Goal: Transaction & Acquisition: Obtain resource

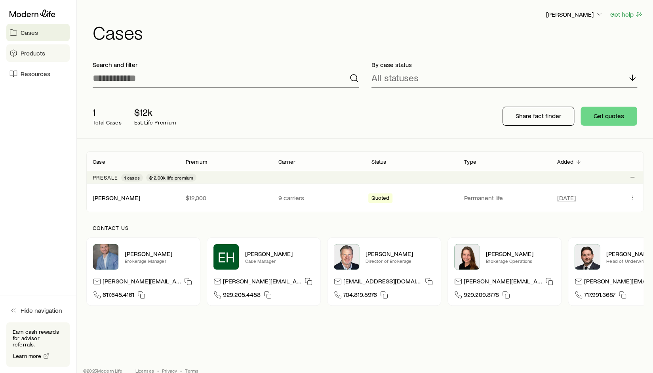
click at [32, 55] on span "Products" at bounding box center [33, 53] width 25 height 8
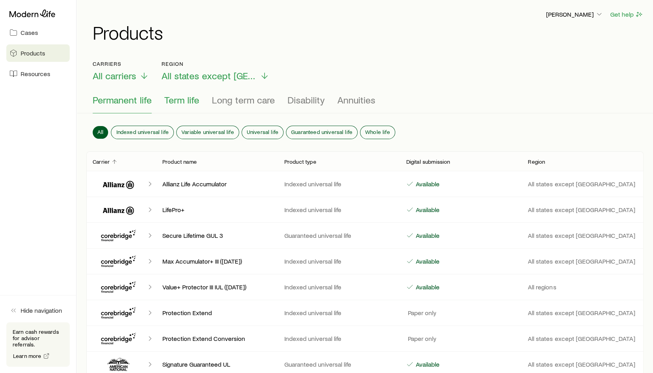
click at [182, 98] on span "Term life" at bounding box center [181, 99] width 35 height 11
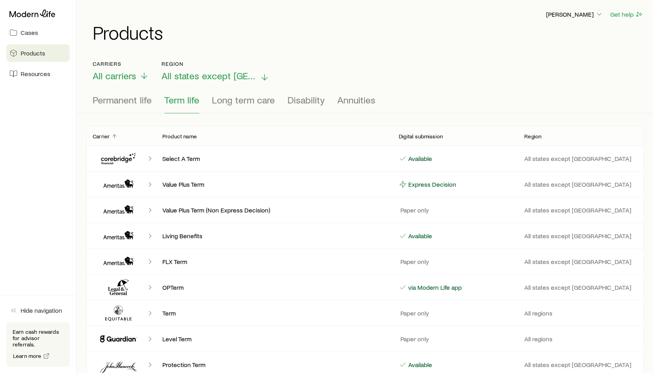
click at [176, 76] on span "All states except [GEOGRAPHIC_DATA]" at bounding box center [209, 75] width 95 height 11
click at [12, 32] on icon at bounding box center [14, 33] width 8 height 8
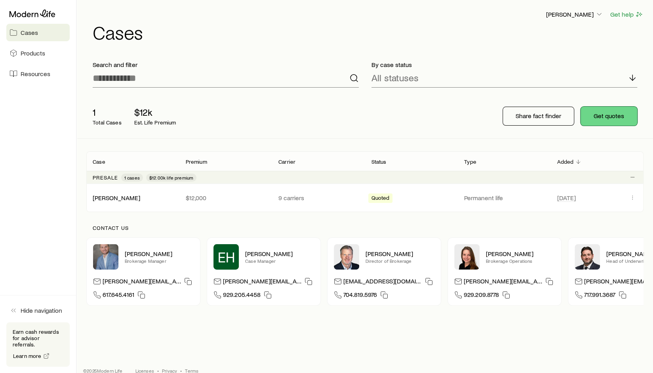
click at [608, 123] on button "Get quotes" at bounding box center [609, 116] width 57 height 19
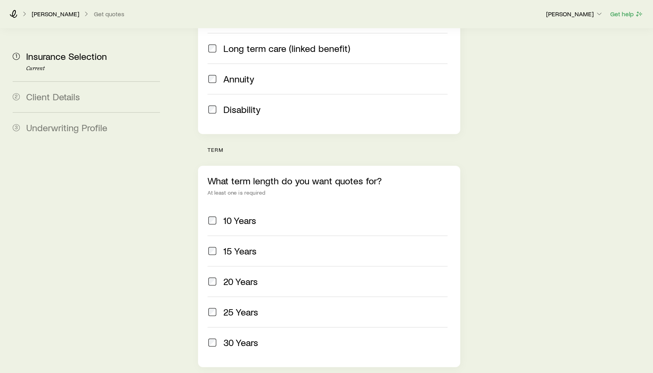
scroll to position [214, 0]
click at [289, 214] on div "10 Years" at bounding box center [336, 219] width 224 height 11
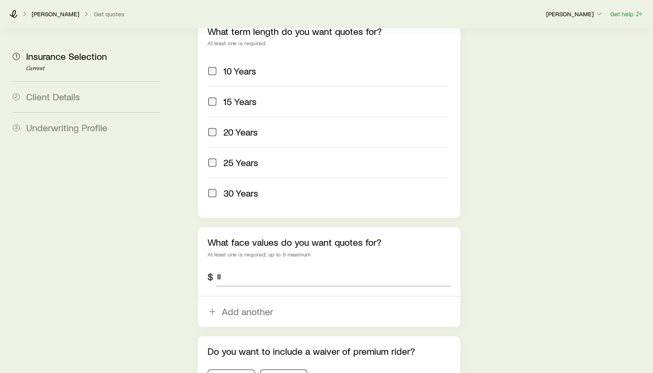
scroll to position [363, 0]
click at [257, 267] on input "tel" at bounding box center [333, 276] width 234 height 19
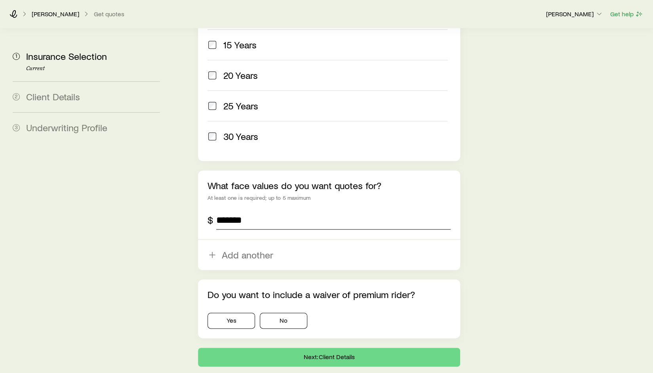
scroll to position [425, 0]
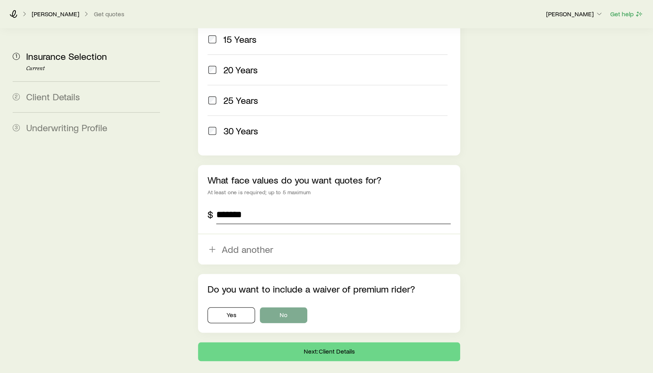
type input "*******"
click at [269, 307] on button "No" at bounding box center [284, 315] width 48 height 16
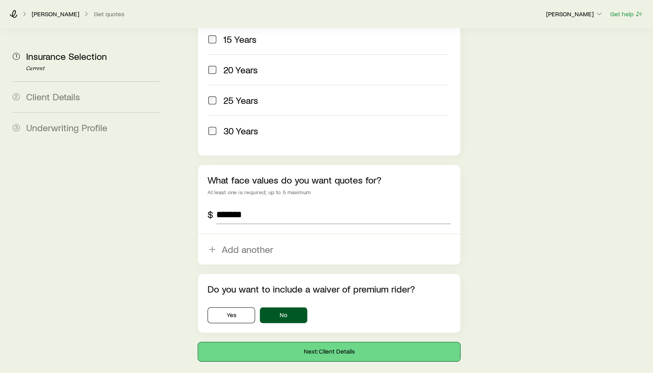
click at [323, 342] on button "Next: Client Details" at bounding box center [329, 351] width 262 height 19
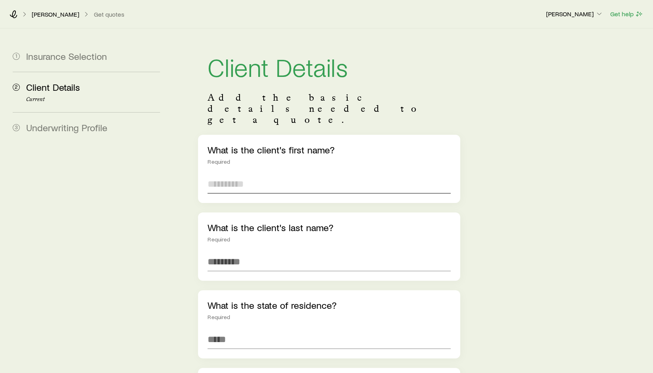
drag, startPoint x: 311, startPoint y: 163, endPoint x: 256, endPoint y: 160, distance: 54.4
click at [256, 174] on input "text" at bounding box center [329, 183] width 243 height 19
type input "****"
type input "******"
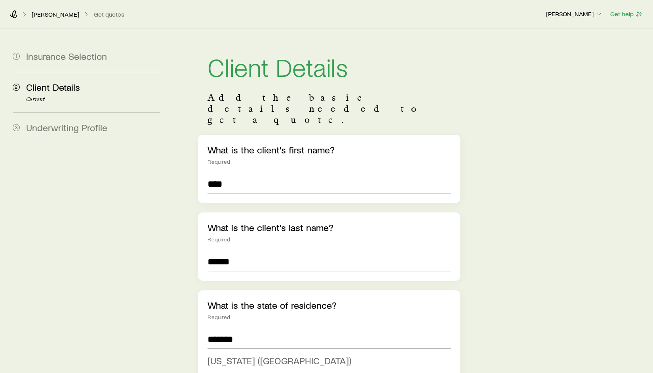
click at [258, 355] on span "[US_STATE] ([GEOGRAPHIC_DATA])" at bounding box center [280, 360] width 144 height 11
type input "**********"
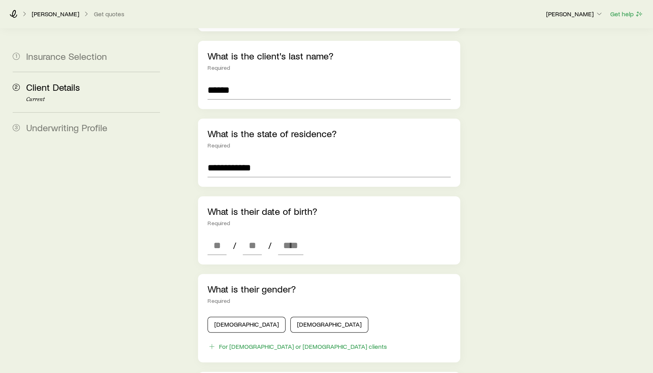
scroll to position [172, 0]
click at [202, 226] on div "What is their date of birth? Required / /" at bounding box center [329, 230] width 262 height 68
click at [212, 235] on input at bounding box center [217, 244] width 19 height 19
type input "**"
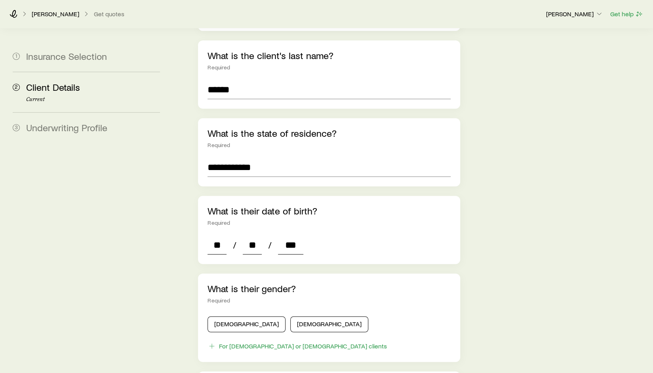
type input "****"
type input "*"
type input "****"
click at [222, 316] on button "[DEMOGRAPHIC_DATA]" at bounding box center [247, 324] width 78 height 16
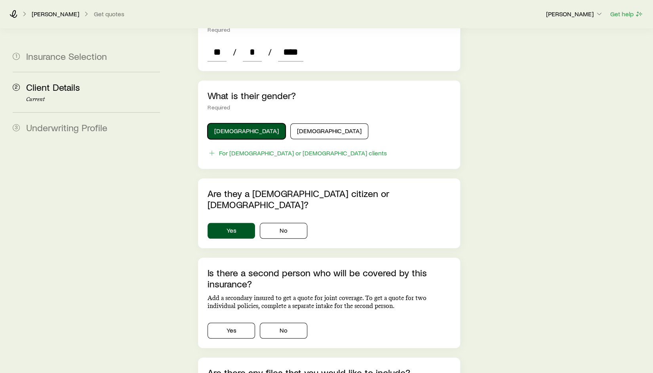
scroll to position [470, 0]
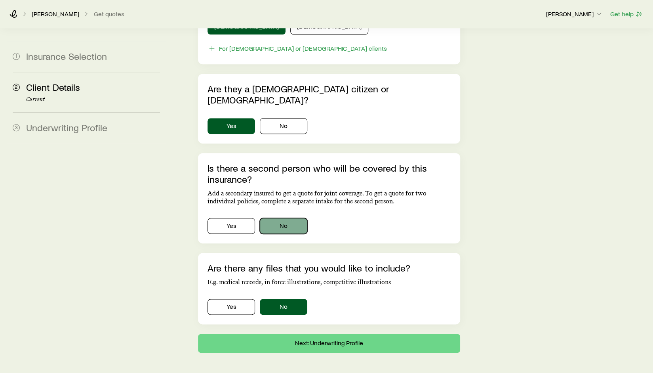
click at [276, 218] on button "No" at bounding box center [284, 226] width 48 height 16
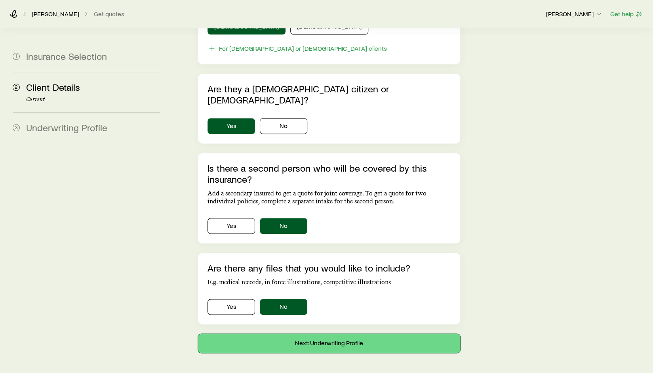
click at [342, 334] on button "Next: Underwriting Profile" at bounding box center [329, 343] width 262 height 19
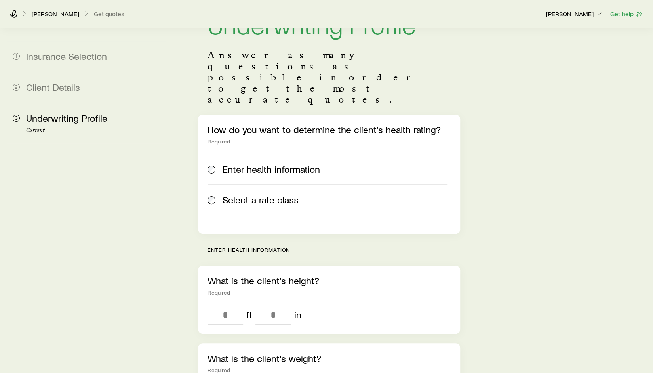
scroll to position [45, 0]
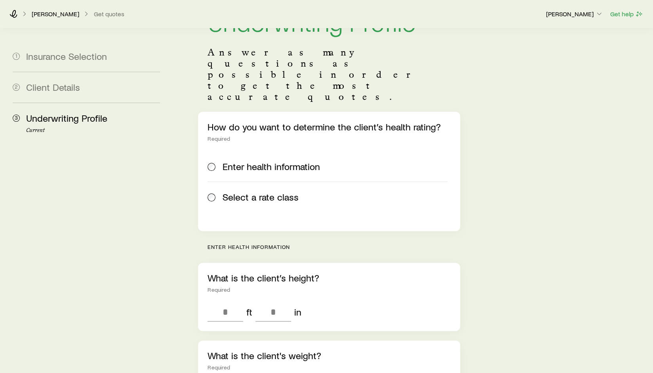
click at [266, 182] on label "Select a rate class" at bounding box center [328, 197] width 240 height 31
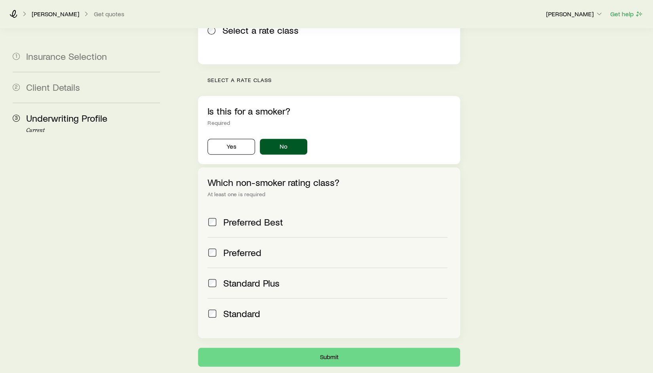
scroll to position [212, 0]
click at [235, 308] on span "Standard" at bounding box center [242, 313] width 37 height 11
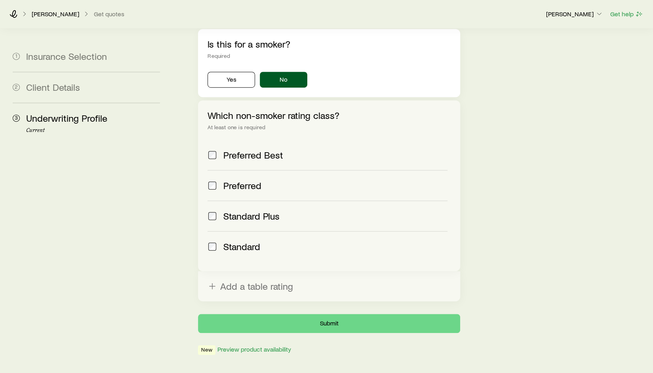
scroll to position [279, 0]
click at [265, 271] on button "Add a table rating" at bounding box center [329, 286] width 262 height 30
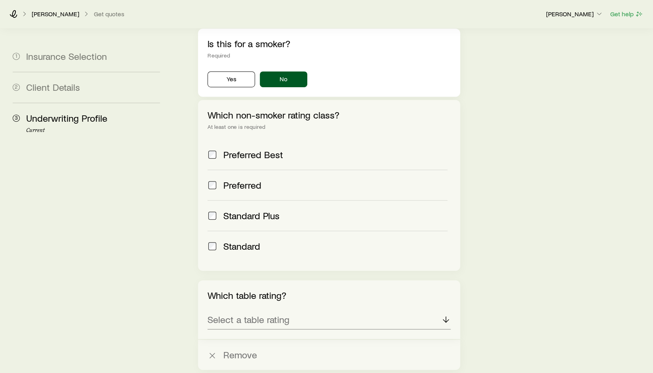
click at [280, 297] on div "Which table rating? Select a table rating" at bounding box center [329, 309] width 262 height 59
click at [293, 310] on div "Select a table rating" at bounding box center [329, 319] width 243 height 19
click at [254, 371] on span "Table C (175%)" at bounding box center [237, 376] width 58 height 11
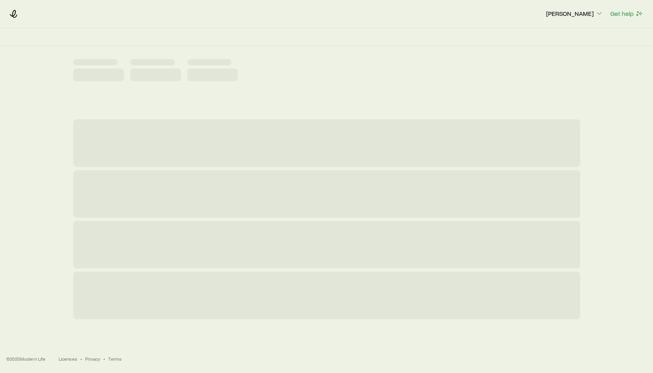
scroll to position [0, 0]
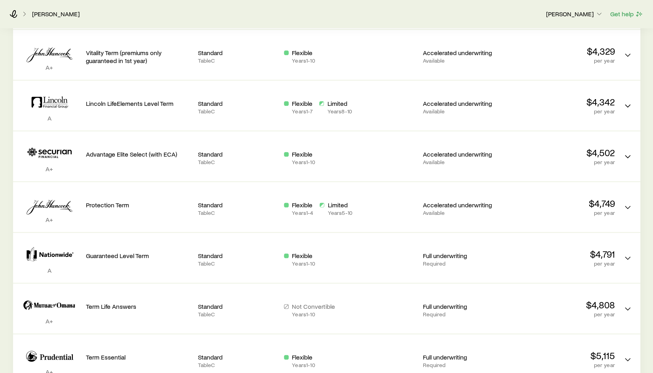
scroll to position [710, 0]
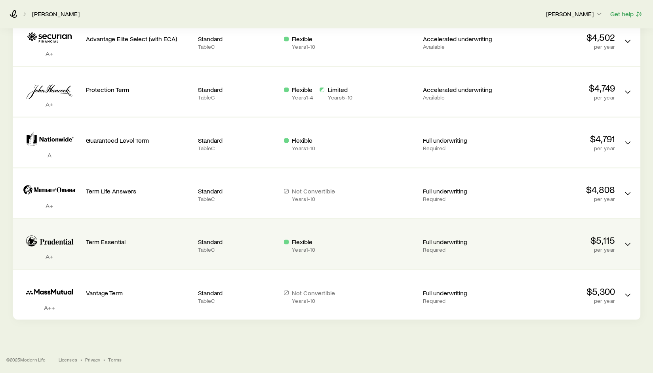
click at [300, 245] on p "Flexible" at bounding box center [303, 242] width 23 height 8
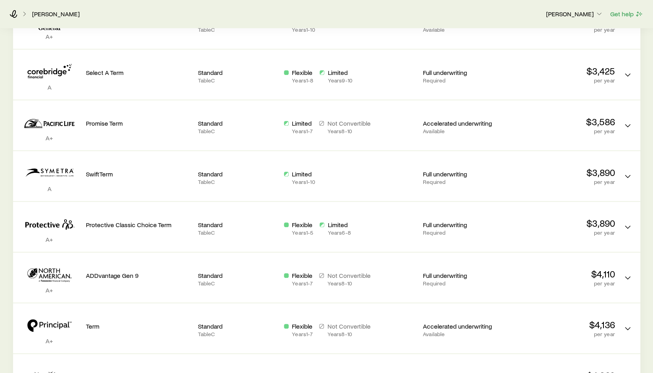
scroll to position [0, 0]
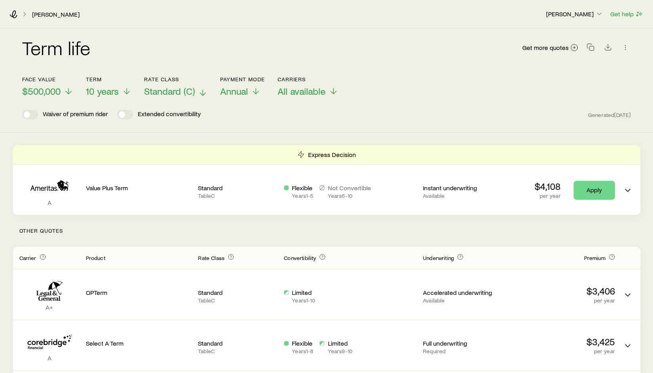
click at [165, 87] on span "Standard (C)" at bounding box center [169, 91] width 51 height 11
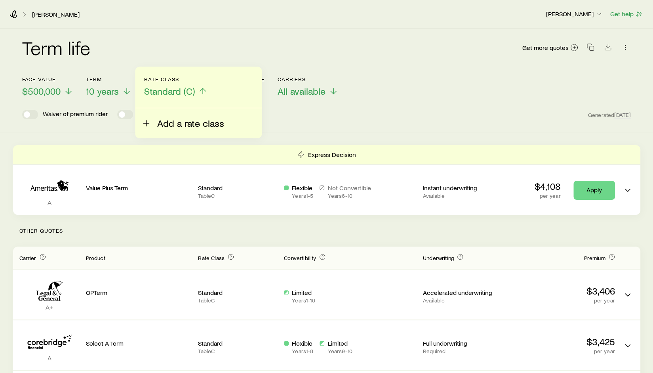
click at [180, 118] on span "Add a rate class" at bounding box center [190, 123] width 67 height 11
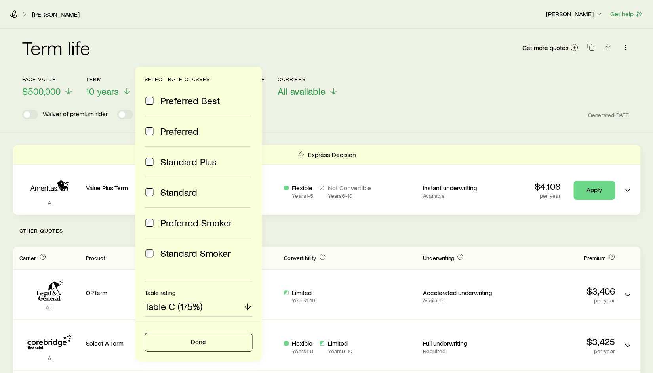
click at [199, 306] on p "Table C (175%)" at bounding box center [174, 306] width 58 height 11
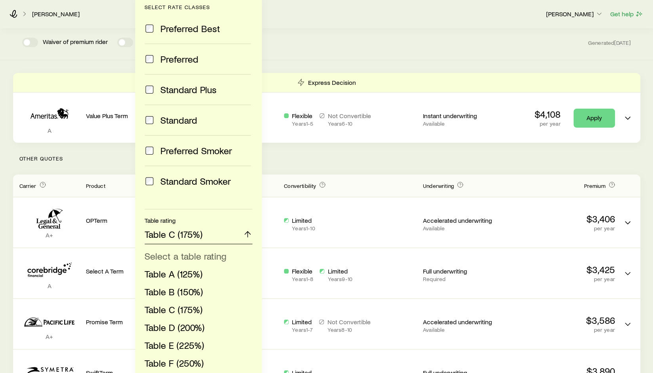
scroll to position [74, 0]
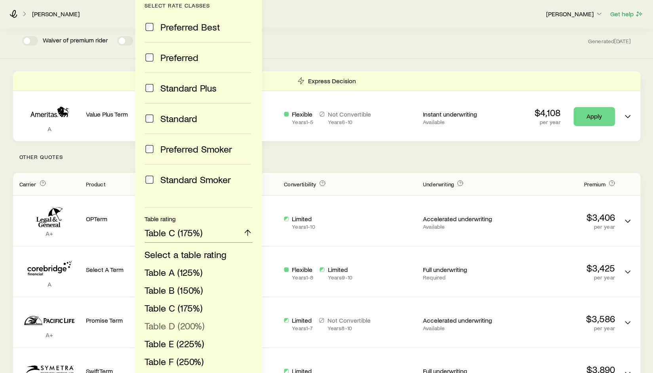
click at [186, 324] on span "Table D (200%)" at bounding box center [175, 325] width 60 height 11
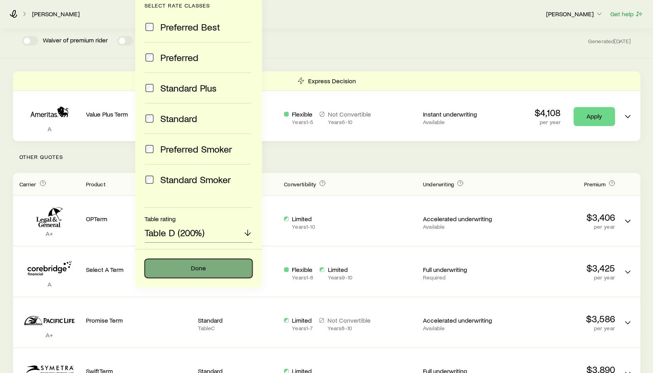
click at [206, 264] on button "Done" at bounding box center [199, 268] width 108 height 19
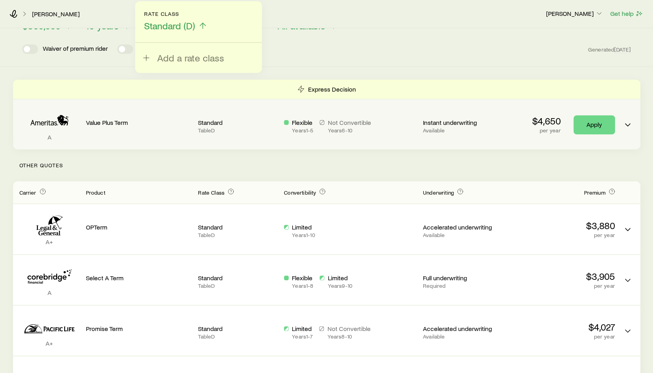
scroll to position [0, 0]
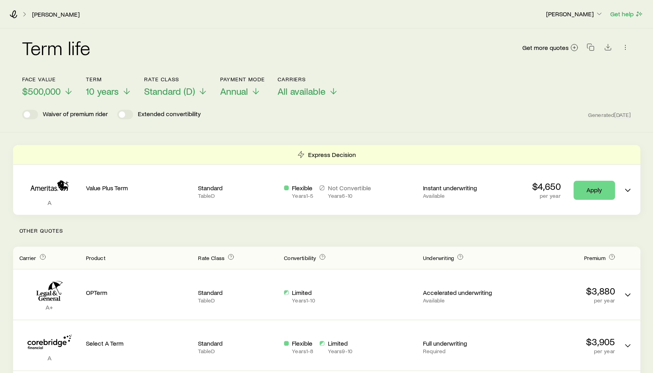
click at [401, 74] on div "Term life Get more quotes" at bounding box center [326, 53] width 609 height 48
click at [611, 48] on icon "Download CSV" at bounding box center [608, 47] width 8 height 8
click at [608, 48] on polyline "Download CSV" at bounding box center [608, 47] width 3 height 2
click at [201, 89] on icon at bounding box center [203, 93] width 10 height 10
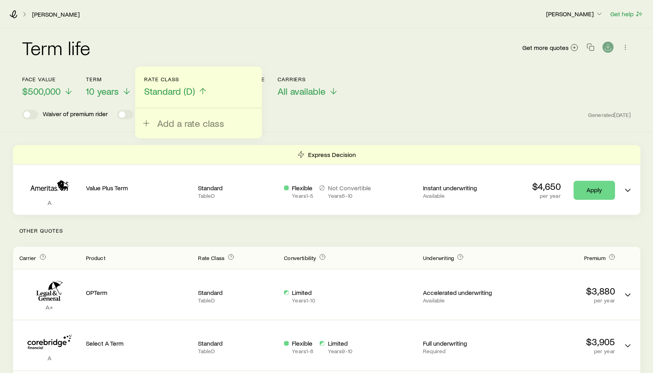
click at [189, 92] on span "Standard (D)" at bounding box center [169, 91] width 51 height 11
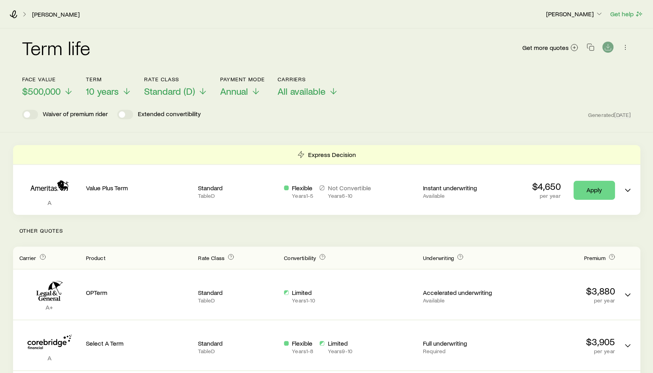
click at [206, 92] on icon at bounding box center [203, 91] width 10 height 10
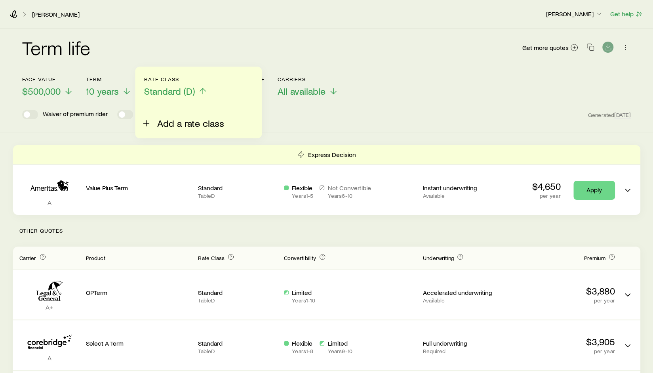
click at [187, 126] on span "Add a rate class" at bounding box center [190, 123] width 67 height 11
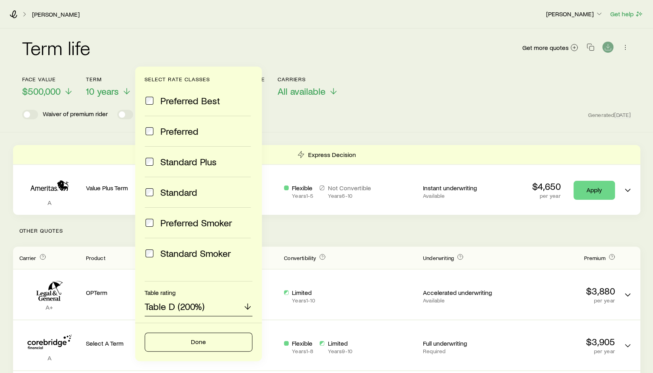
click at [217, 304] on div "Table D (200%)" at bounding box center [199, 306] width 108 height 19
click at [210, 325] on span "Select a table rating" at bounding box center [186, 327] width 82 height 11
click at [217, 307] on p "Select a table rating" at bounding box center [186, 306] width 82 height 11
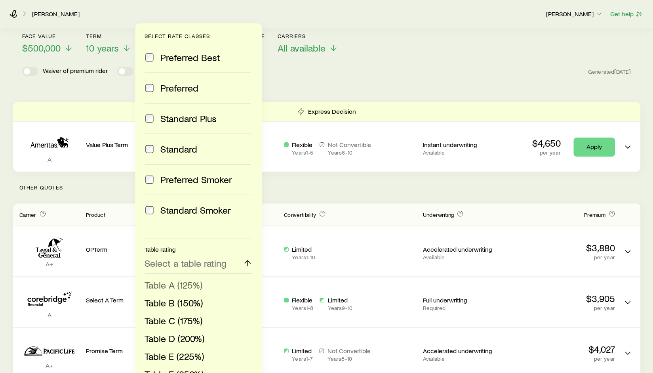
scroll to position [44, 0]
click at [191, 334] on span "Table D (200%)" at bounding box center [175, 337] width 60 height 11
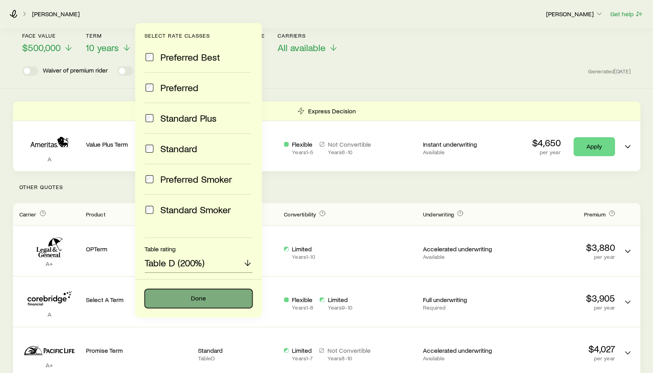
click at [218, 297] on button "Done" at bounding box center [199, 298] width 108 height 19
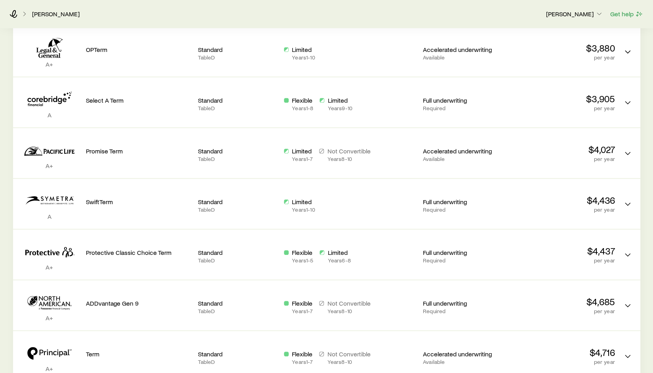
scroll to position [205, 0]
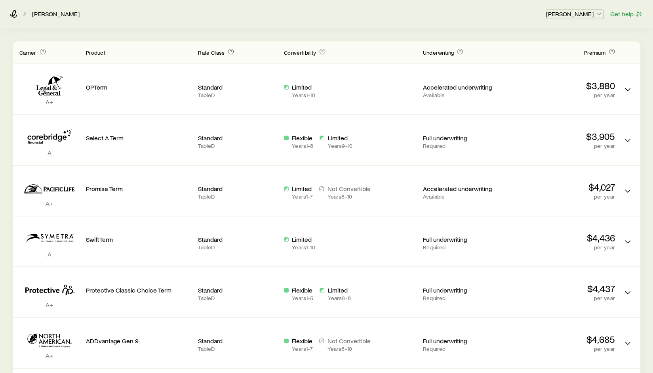
click at [582, 19] on button "[PERSON_NAME]" at bounding box center [575, 15] width 58 height 10
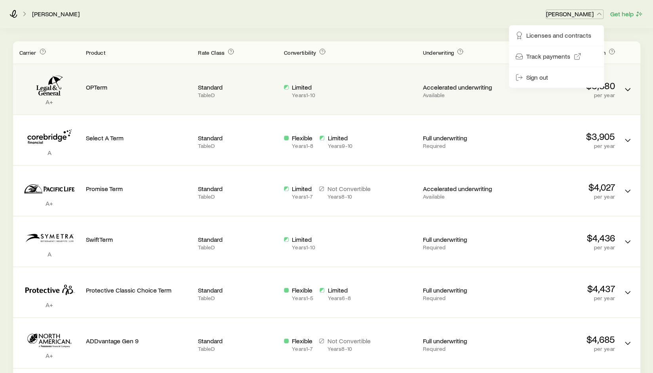
scroll to position [0, 0]
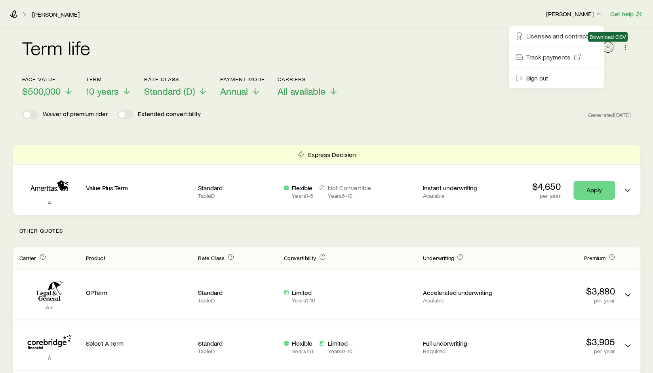
click at [607, 46] on icon "Download CSV" at bounding box center [608, 47] width 8 height 8
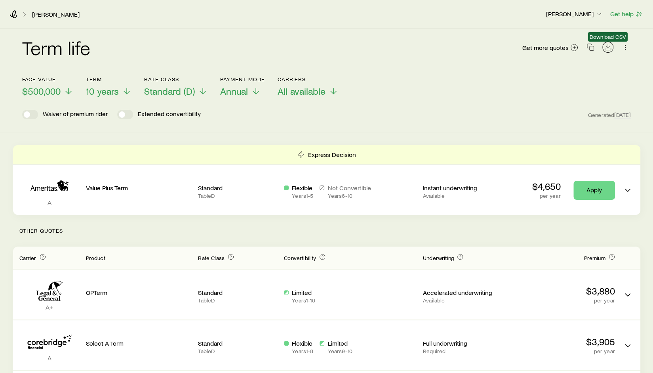
click at [607, 48] on icon "Download CSV" at bounding box center [608, 47] width 8 height 8
click at [44, 15] on link "[PERSON_NAME]" at bounding box center [56, 15] width 48 height 8
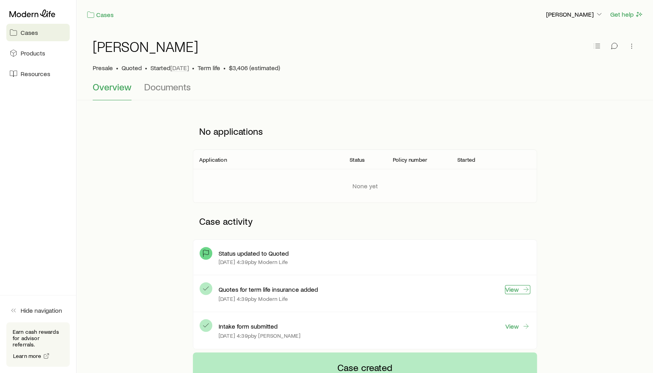
click at [511, 289] on link "View" at bounding box center [517, 289] width 25 height 9
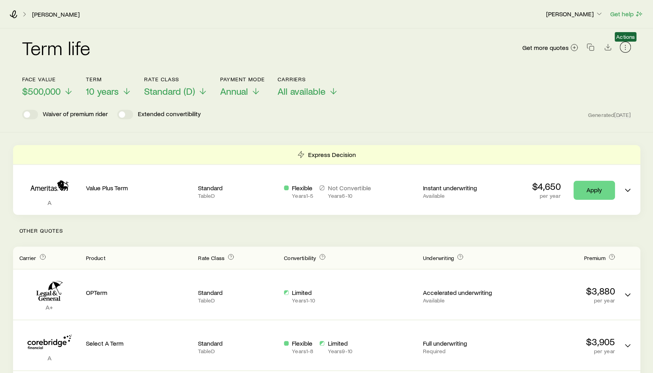
click at [623, 47] on icon "button" at bounding box center [626, 47] width 8 height 8
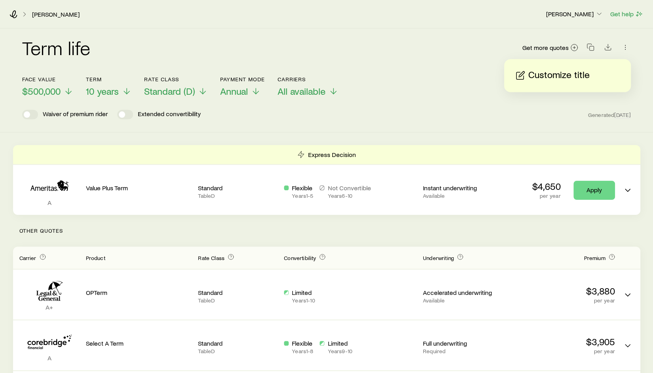
click at [566, 76] on p "Customize title" at bounding box center [559, 75] width 61 height 13
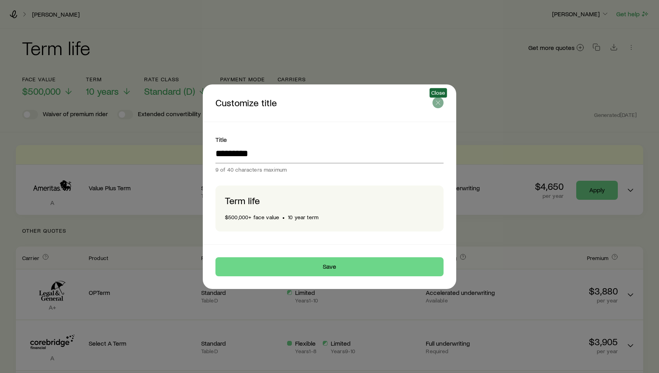
click at [435, 106] on icon "button" at bounding box center [438, 103] width 8 height 8
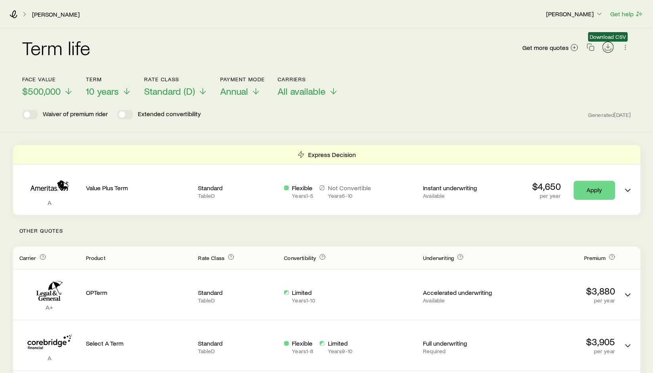
click at [611, 46] on icon "Download CSV" at bounding box center [608, 47] width 8 height 8
